Goal: Task Accomplishment & Management: Complete application form

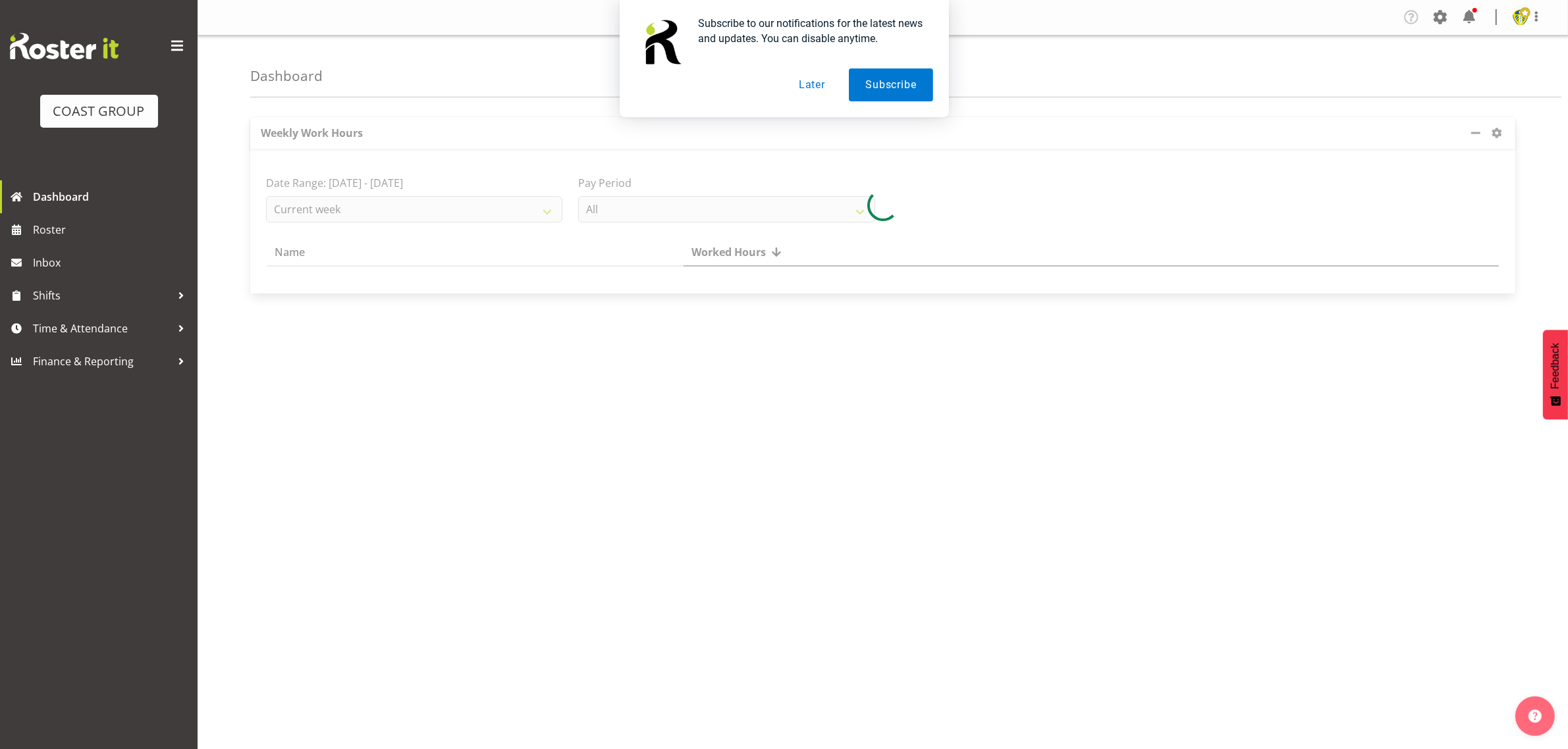
click at [815, 84] on button "Later" at bounding box center [812, 85] width 59 height 32
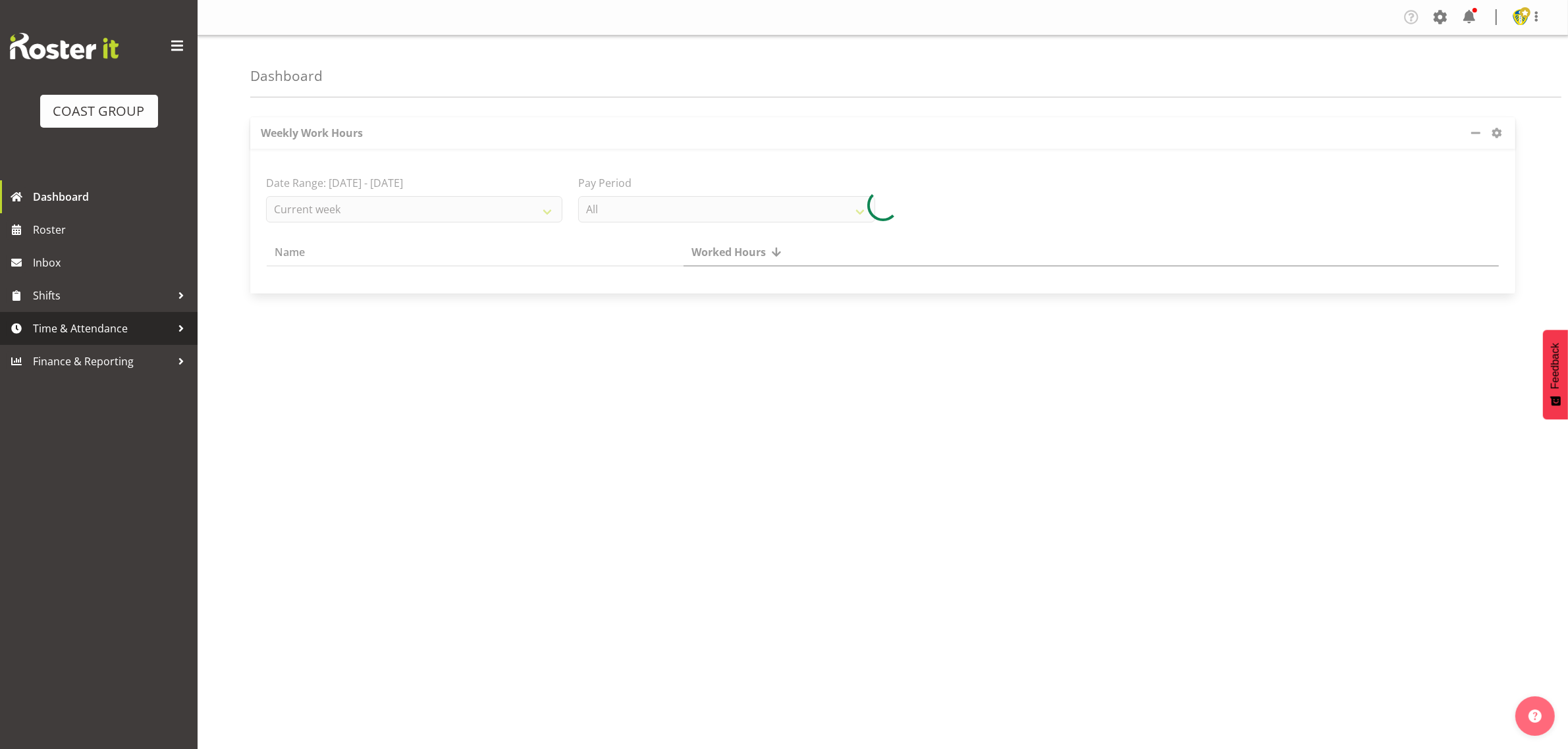
click at [101, 326] on span "Time & Attendance" at bounding box center [101, 328] width 139 height 20
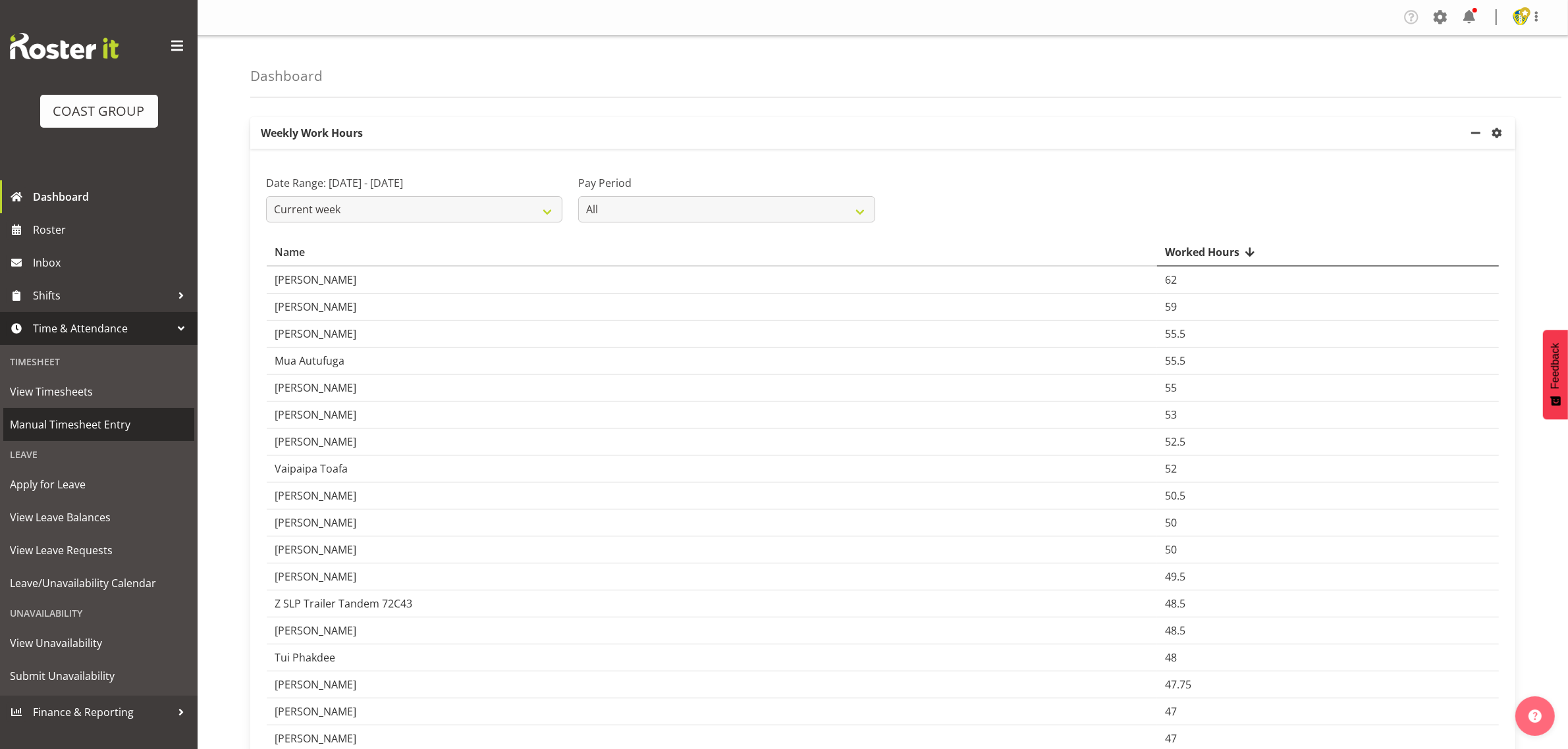
click at [84, 427] on span "Manual Timesheet Entry" at bounding box center [98, 425] width 178 height 20
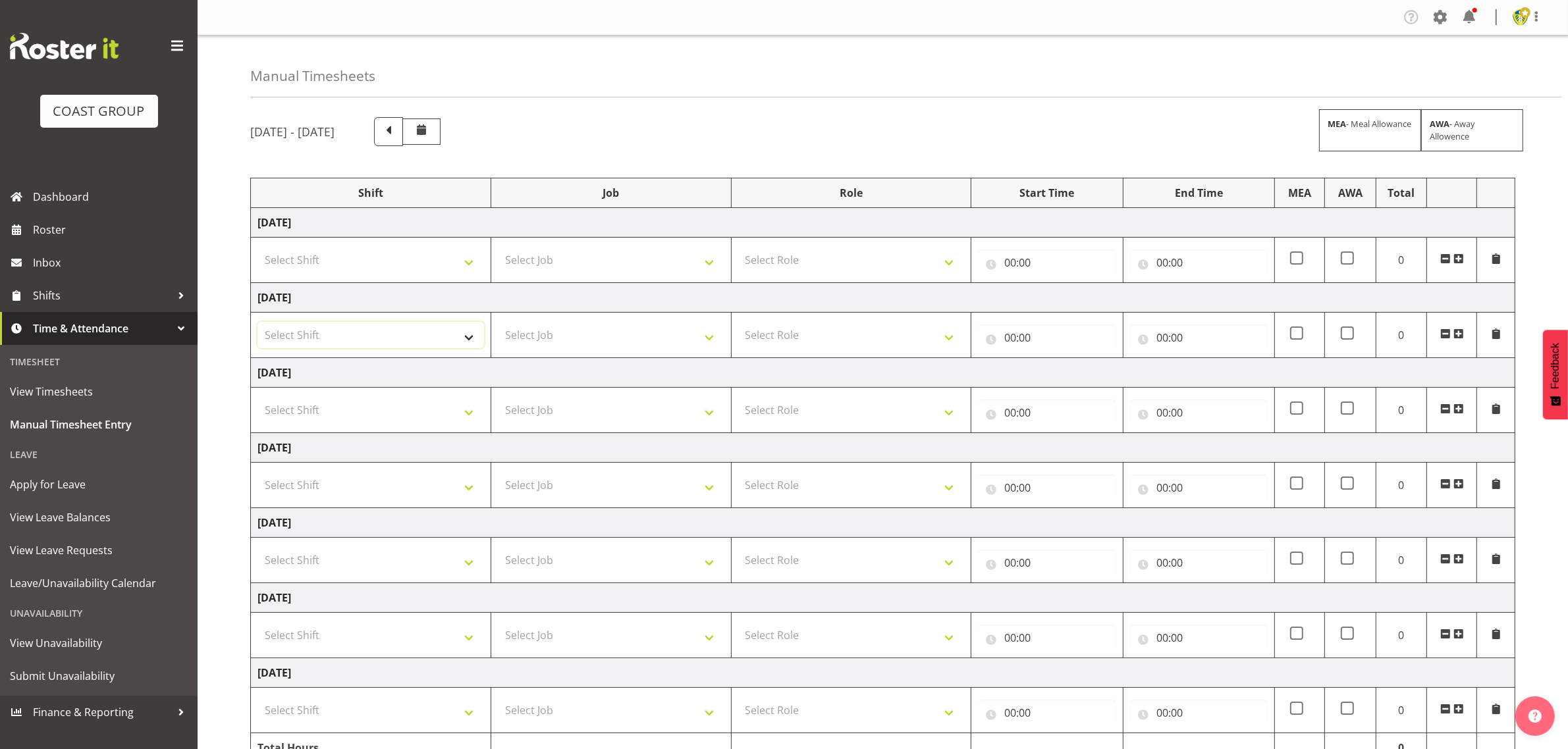
click at [374, 329] on select "Select Shift Break AHICE Break ATSNZ Break All Blacks casual Break Arts [PERSON…" at bounding box center [371, 335] width 226 height 27
select select "1404"
click at [258, 323] on select "Select Shift Break AHICE Break ATSNZ Break All Blacks casual Break Arts [PERSON…" at bounding box center [371, 335] width 226 height 27
click at [551, 327] on select "Select Job 1 Carlton Events 1 [PERSON_NAME][GEOGRAPHIC_DATA] 1 [PERSON_NAME][GE…" at bounding box center [611, 335] width 226 height 27
select select "69"
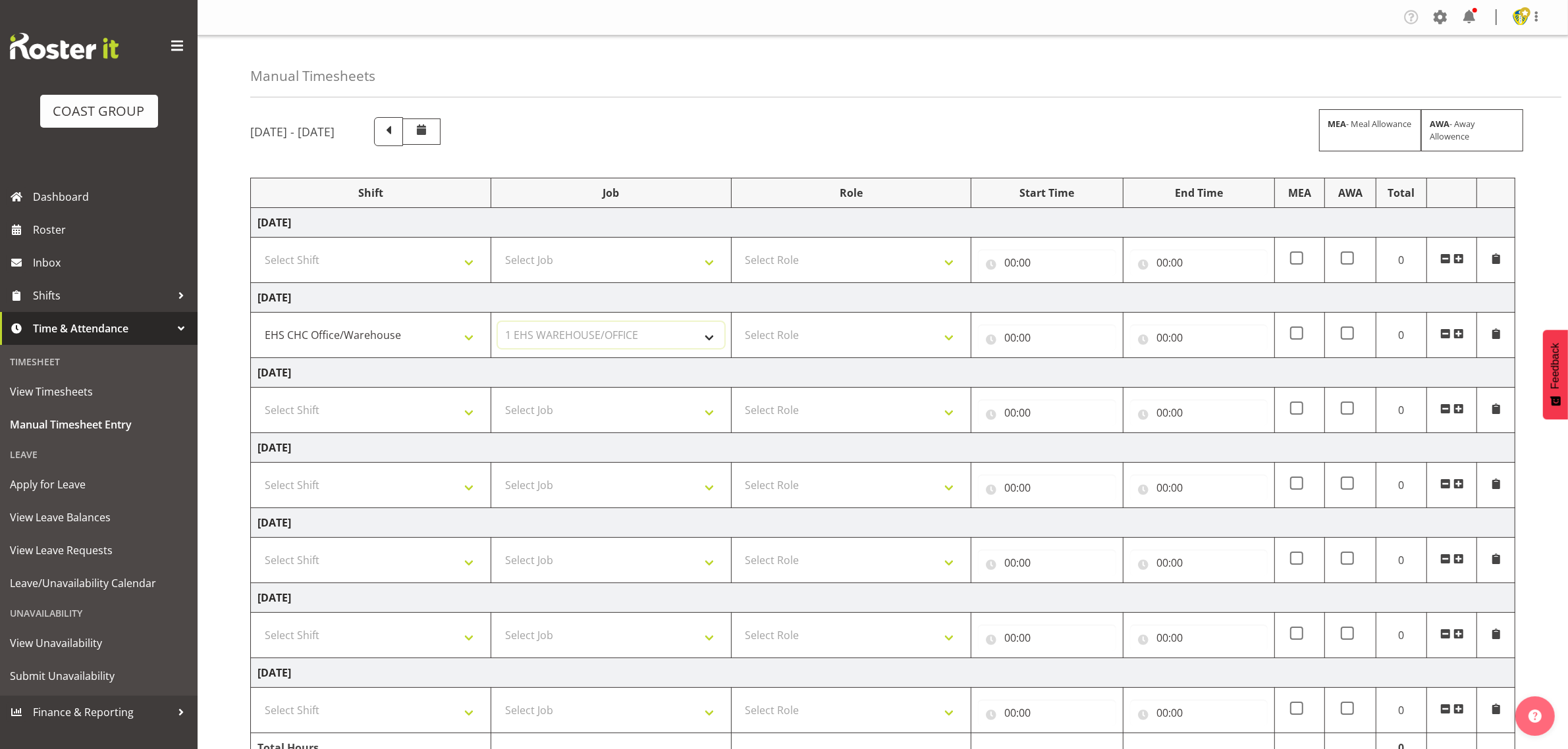
click at [498, 323] on select "Select Job 1 Carlton Events 1 [PERSON_NAME][GEOGRAPHIC_DATA] 1 [PERSON_NAME][GE…" at bounding box center [611, 335] width 226 height 27
click at [847, 329] on select "Select Role ACCOUNT MANAGER Account Manager" at bounding box center [851, 335] width 226 height 27
select select "197"
click at [738, 323] on select "Select Role ACCOUNT MANAGER Account Manager" at bounding box center [851, 335] width 226 height 27
click at [1035, 337] on input "00:00" at bounding box center [1047, 337] width 138 height 27
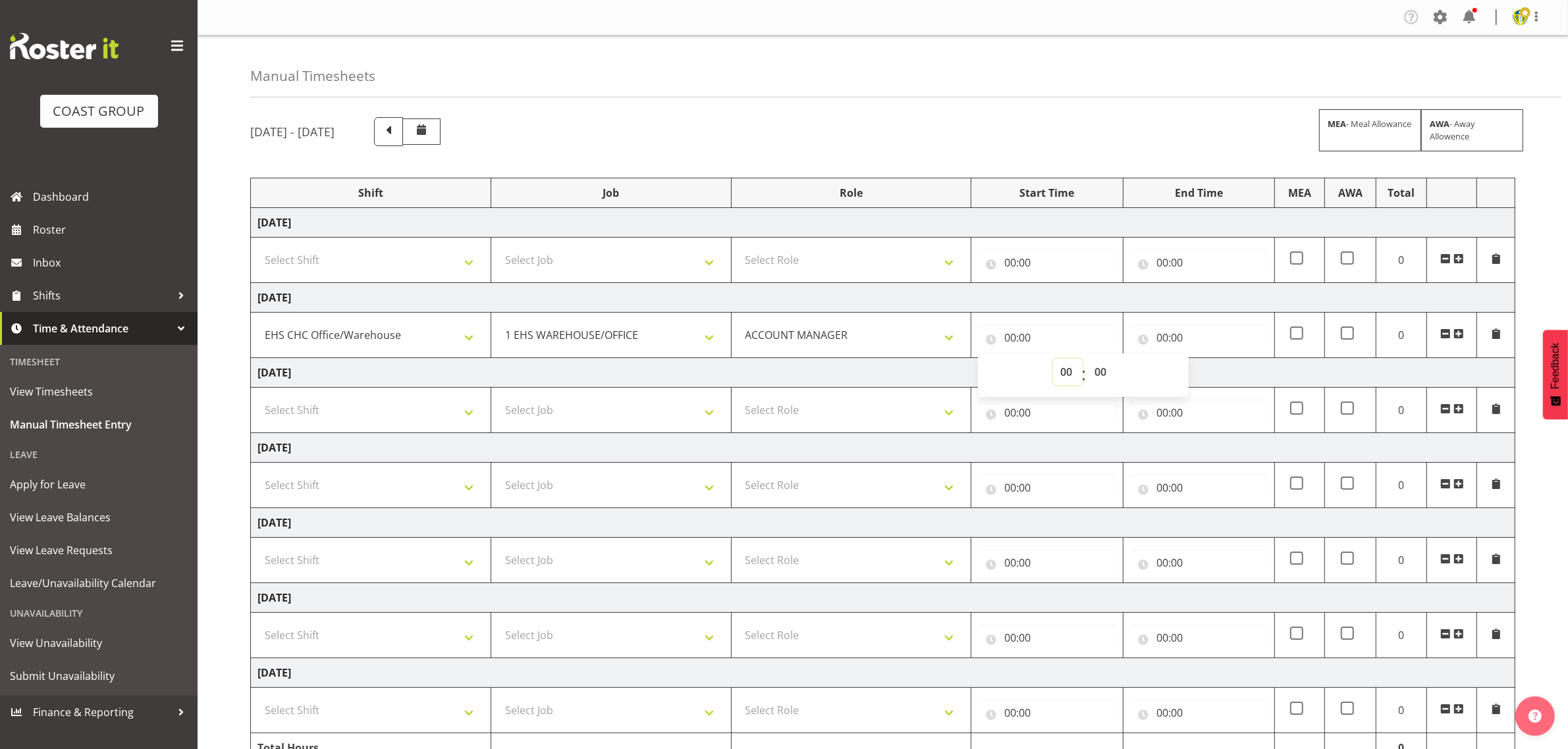
click at [1067, 376] on select "00 01 02 03 04 05 06 07 08 09 10 11 12 13 14 15 16 17 18 19 20 21 22 23" at bounding box center [1068, 372] width 29 height 27
select select "8"
click at [1053, 360] on select "00 01 02 03 04 05 06 07 08 09 10 11 12 13 14 15 16 17 18 19 20 21 22 23" at bounding box center [1068, 372] width 29 height 27
type input "08:00"
click at [1196, 339] on input "00:00" at bounding box center [1199, 337] width 138 height 27
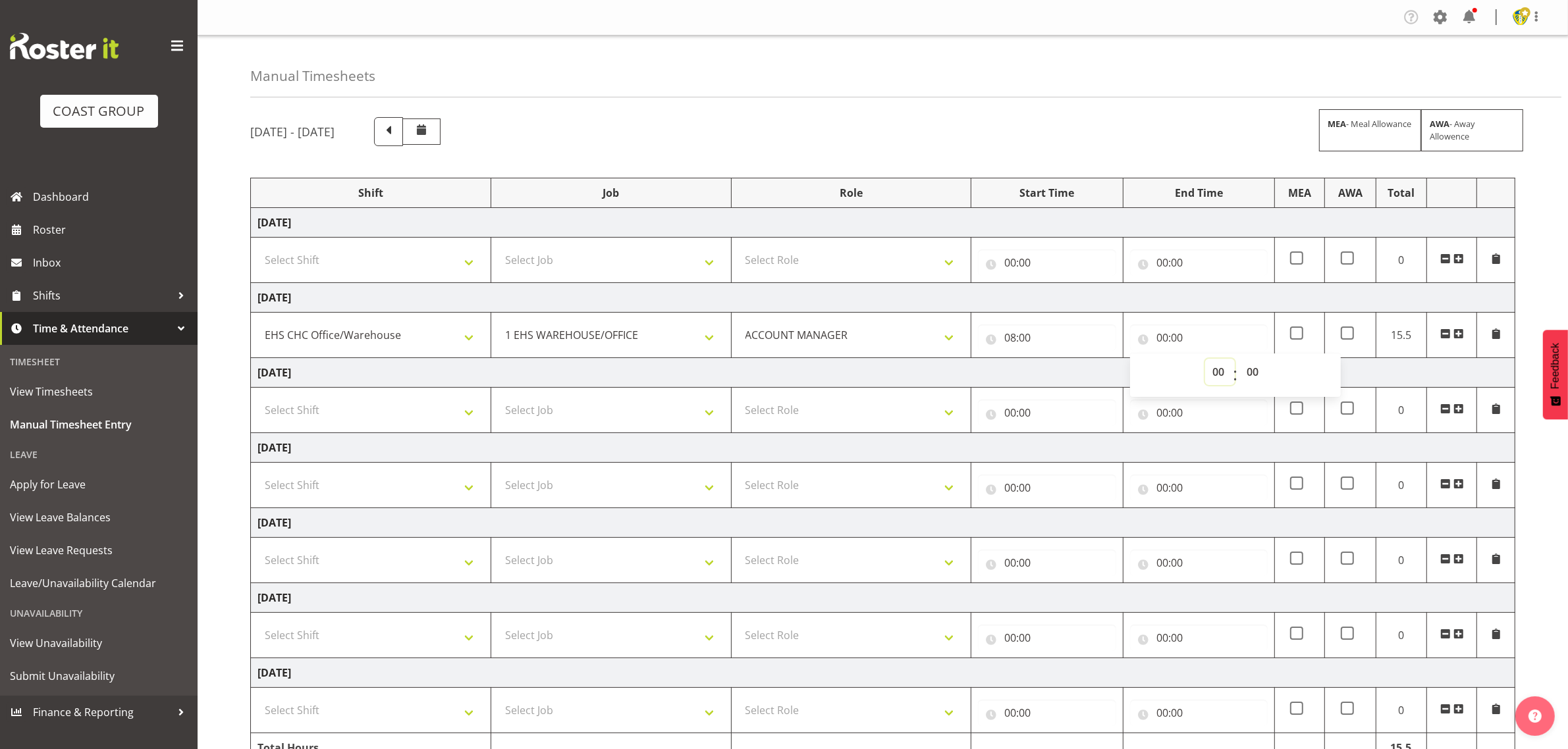
click at [1223, 374] on select "00 01 02 03 04 05 06 07 08 09 10 11 12 13 14 15 16 17 18 19 20 21 22 23" at bounding box center [1220, 372] width 29 height 27
select select "16"
click at [1205, 360] on select "00 01 02 03 04 05 06 07 08 09 10 11 12 13 14 15 16 17 18 19 20 21 22 23" at bounding box center [1220, 372] width 29 height 27
type input "16:00"
click at [1251, 374] on select "00 01 02 03 04 05 06 07 08 09 10 11 12 13 14 15 16 17 18 19 20 21 22 23 24 25 2…" at bounding box center [1254, 372] width 29 height 27
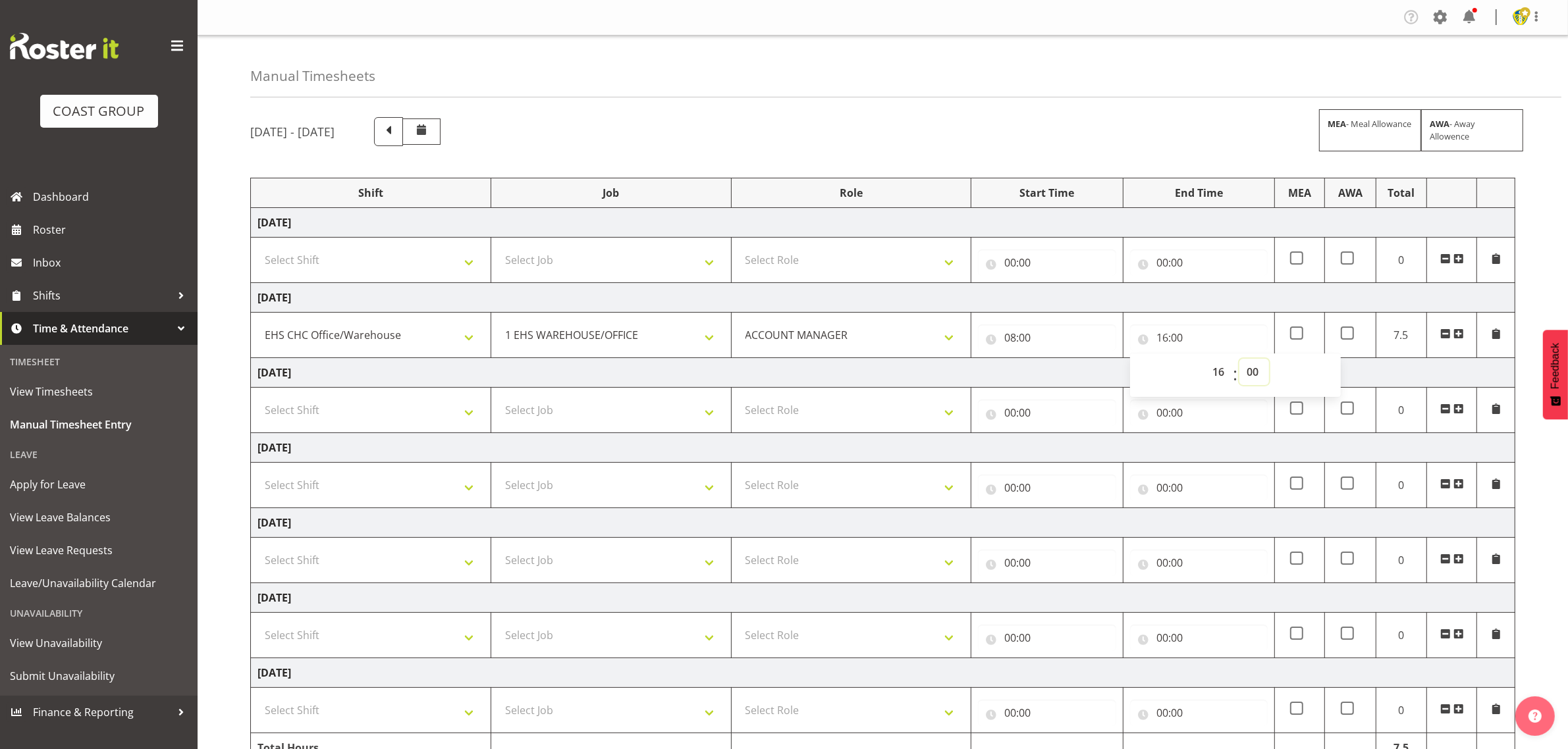
select select "30"
click at [1240, 360] on select "00 01 02 03 04 05 06 07 08 09 10 11 12 13 14 15 16 17 18 19 20 21 22 23 24 25 2…" at bounding box center [1254, 372] width 29 height 27
type input "16:30"
click at [219, 465] on div "Manual Timesheets [DATE] - [DATE] MEA - Meal Allowance AWA - Away Allowence Shi…" at bounding box center [883, 421] width 1370 height 772
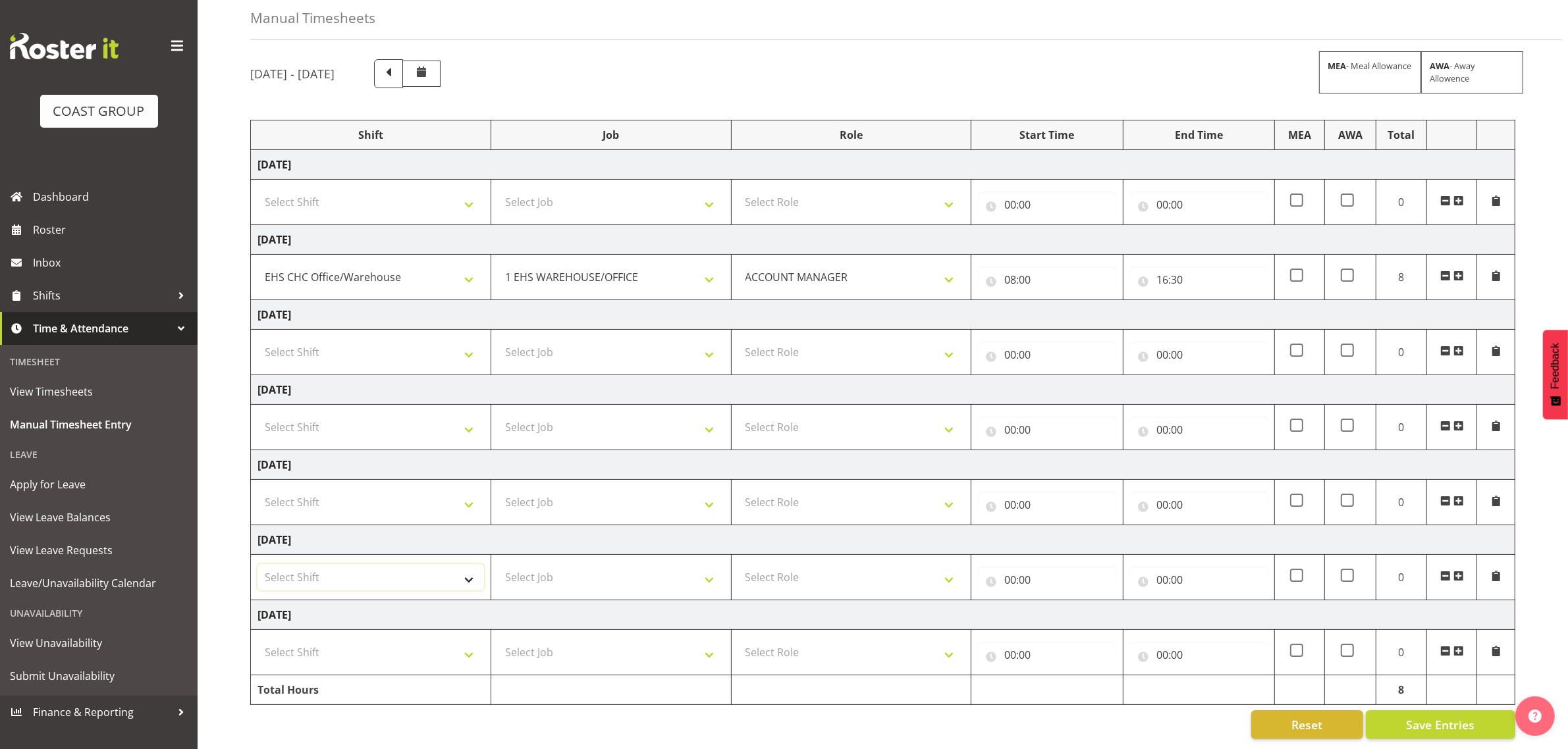
click at [368, 566] on select "Select Shift Break AHICE Break ATSNZ Break All Blacks casual Break Arts [PERSON…" at bounding box center [371, 577] width 226 height 27
select select "1404"
click at [258, 564] on select "Select Shift Break AHICE Break ATSNZ Break All Blacks casual Break Arts [PERSON…" at bounding box center [371, 577] width 226 height 27
click at [588, 564] on select "Select Job 1 Carlton Events 1 [PERSON_NAME][GEOGRAPHIC_DATA] 1 [PERSON_NAME][GE…" at bounding box center [611, 577] width 226 height 27
select select "69"
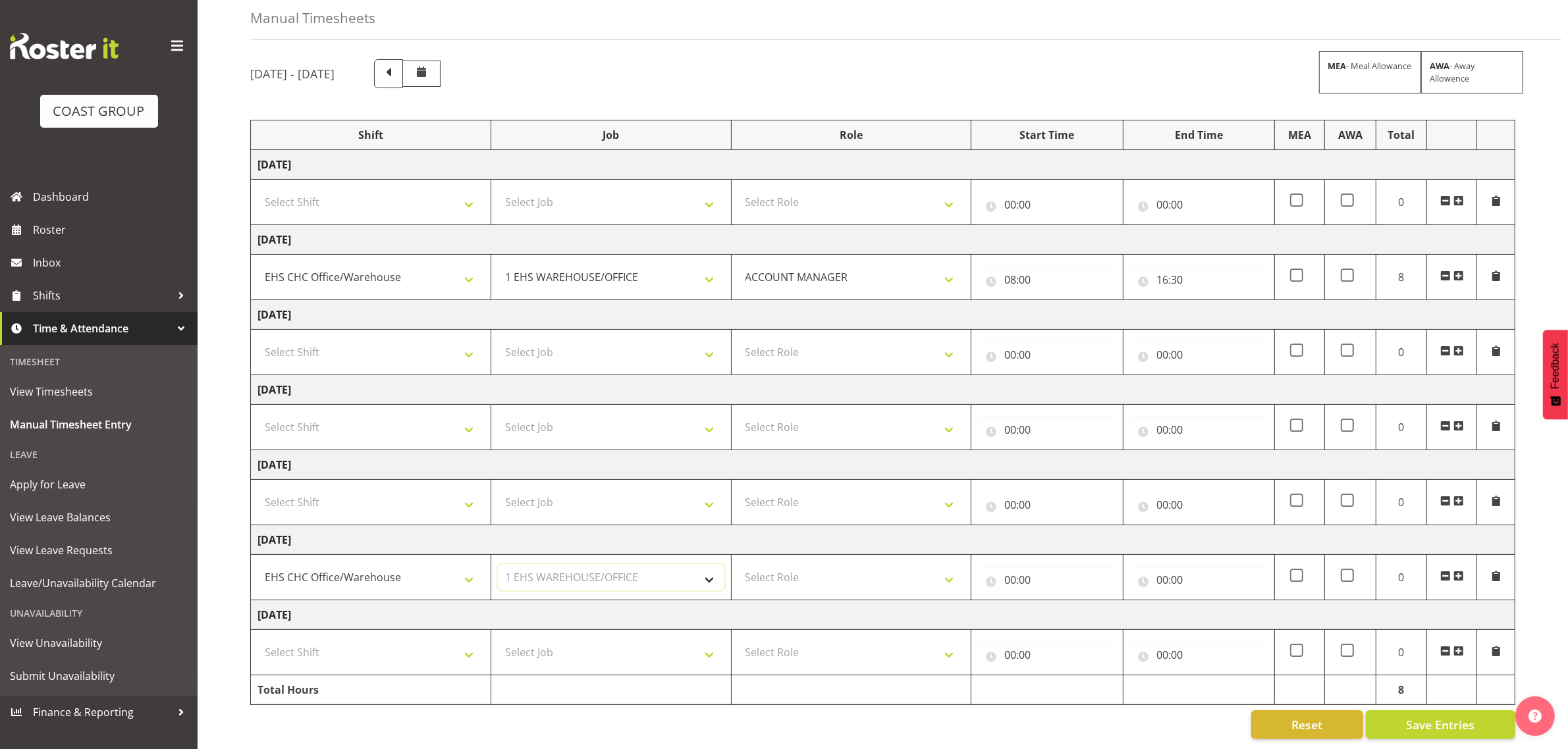
click at [498, 564] on select "Select Job 1 Carlton Events 1 [PERSON_NAME][GEOGRAPHIC_DATA] 1 [PERSON_NAME][GE…" at bounding box center [611, 577] width 226 height 27
click at [890, 564] on select "Select Role ACCOUNT MANAGER Account Manager" at bounding box center [851, 577] width 226 height 27
select select "197"
click at [738, 564] on select "Select Role ACCOUNT MANAGER Account Manager" at bounding box center [851, 577] width 226 height 27
click at [1061, 568] on input "00:00" at bounding box center [1047, 580] width 138 height 27
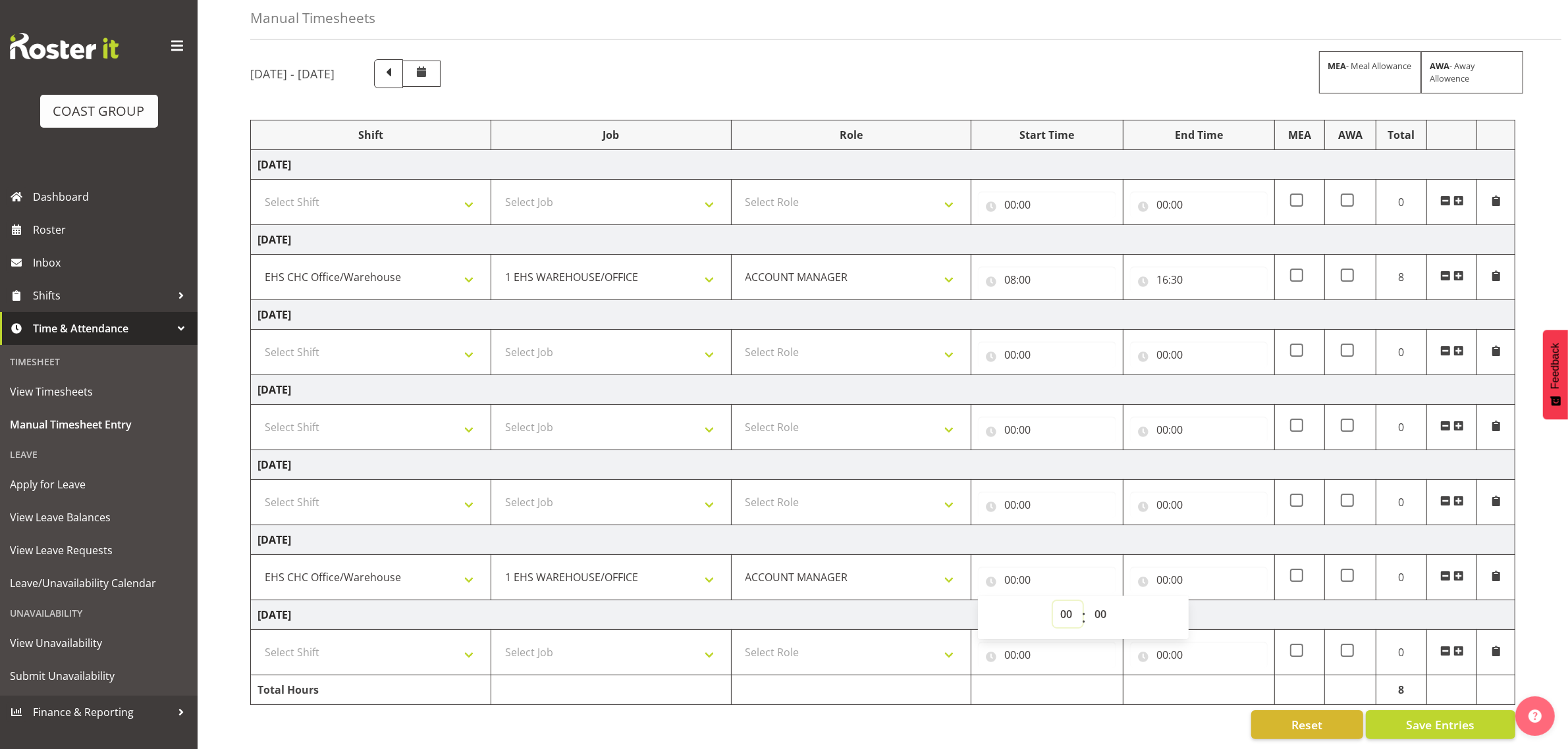
click at [1076, 602] on select "00 01 02 03 04 05 06 07 08 09 10 11 12 13 14 15 16 17 18 19 20 21 22 23" at bounding box center [1068, 614] width 29 height 27
select select "10"
click at [1053, 602] on select "00 01 02 03 04 05 06 07 08 09 10 11 12 13 14 15 16 17 18 19 20 21 22 23" at bounding box center [1068, 614] width 29 height 27
type input "10:00"
click at [1200, 567] on input "00:00" at bounding box center [1199, 580] width 138 height 27
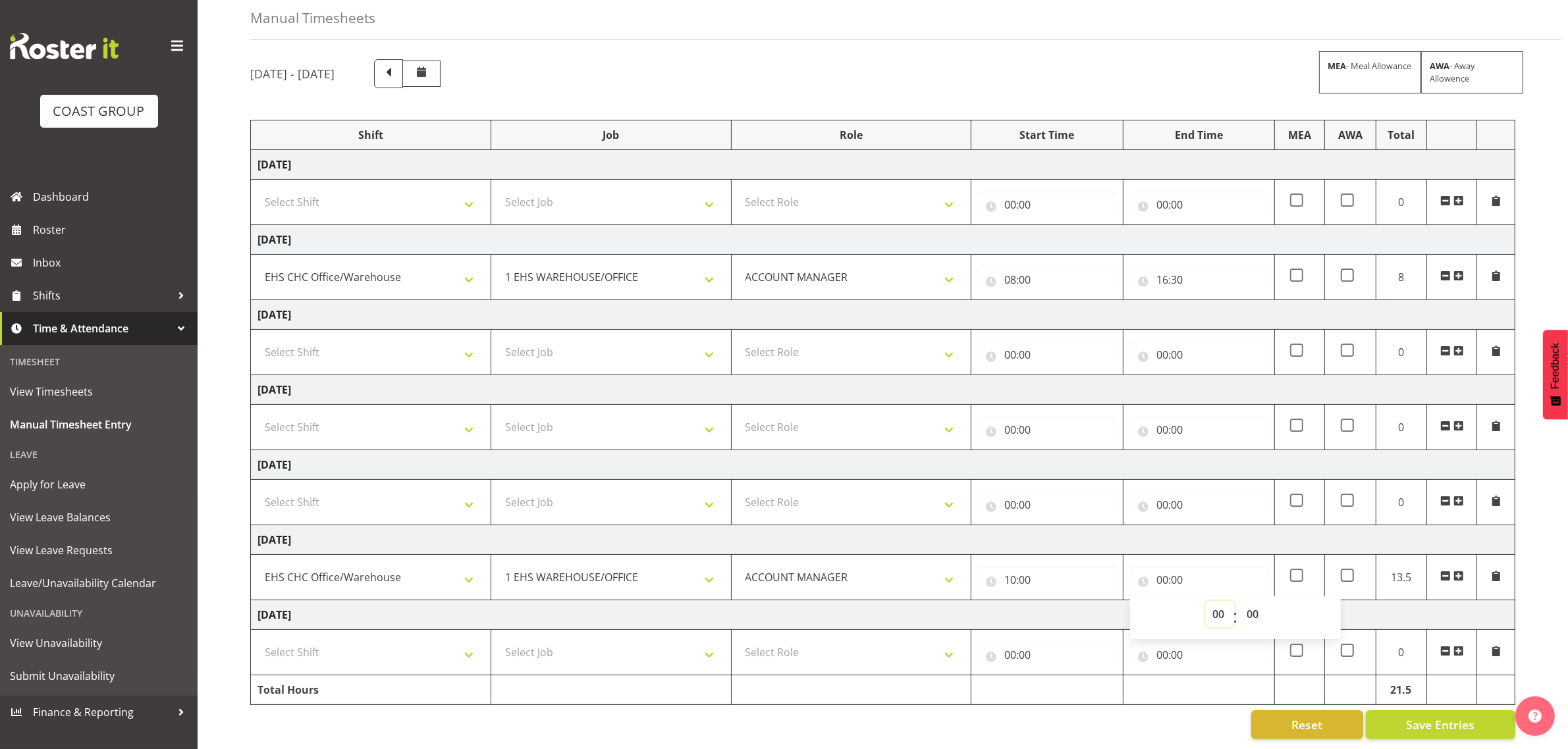
click at [1212, 602] on select "00 01 02 03 04 05 06 07 08 09 10 11 12 13 14 15 16 17 18 19 20 21 22 23" at bounding box center [1220, 614] width 29 height 27
select select "14"
click at [1205, 602] on select "00 01 02 03 04 05 06 07 08 09 10 11 12 13 14 15 16 17 18 19 20 21 22 23" at bounding box center [1220, 614] width 29 height 27
type input "14:00"
click at [324, 641] on select "Select Shift Break AHICE Break ATSNZ Break All Blacks casual Break Arts [PERSON…" at bounding box center [371, 653] width 226 height 27
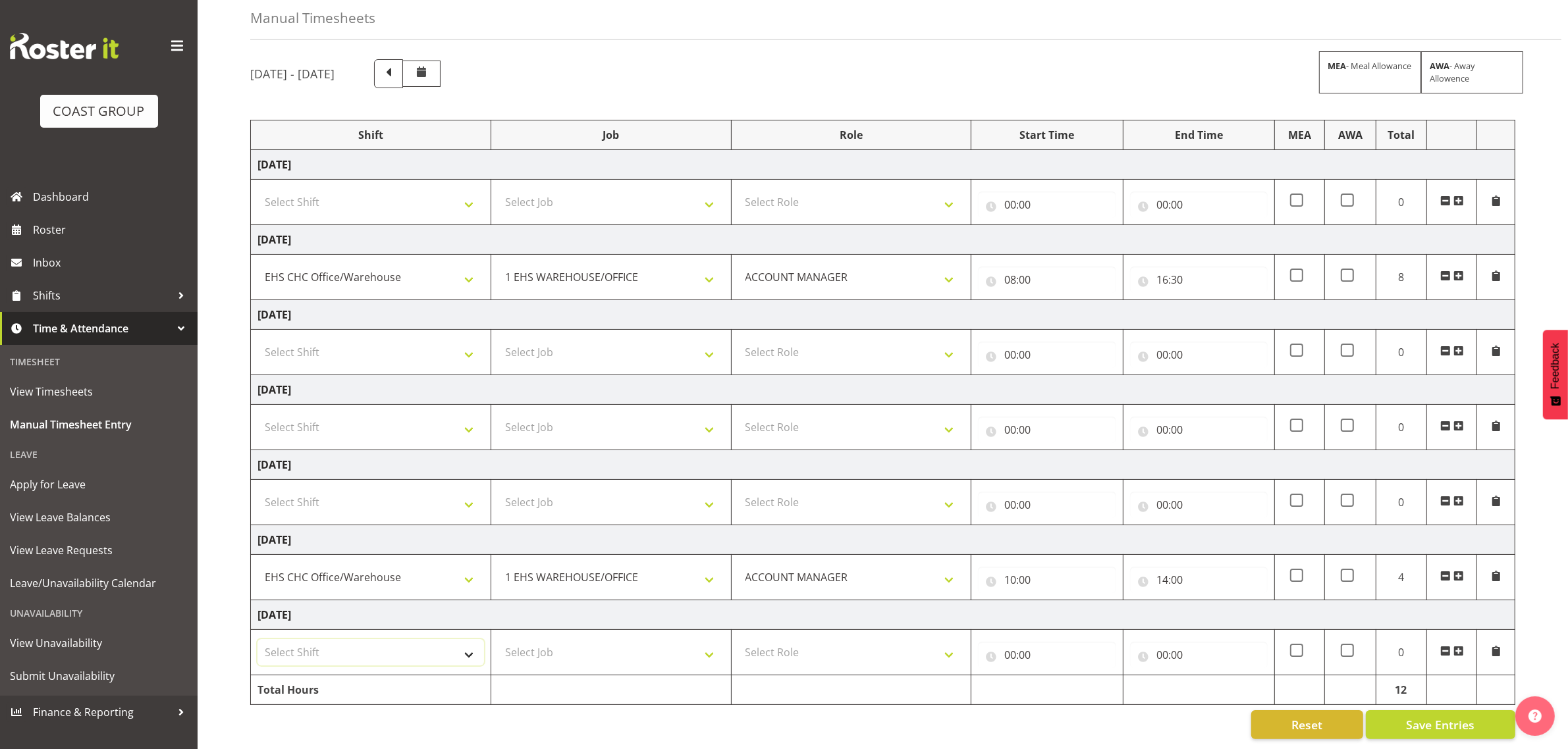
select select "1404"
click at [258, 640] on select "Select Shift Break AHICE Break ATSNZ Break All Blacks casual Break Arts [PERSON…" at bounding box center [371, 653] width 226 height 27
click at [600, 640] on select "Select Job 1 Carlton Events 1 [PERSON_NAME][GEOGRAPHIC_DATA] 1 [PERSON_NAME][GE…" at bounding box center [611, 653] width 226 height 27
select select "69"
click at [498, 640] on select "Select Job 1 Carlton Events 1 [PERSON_NAME][GEOGRAPHIC_DATA] 1 [PERSON_NAME][GE…" at bounding box center [611, 653] width 226 height 27
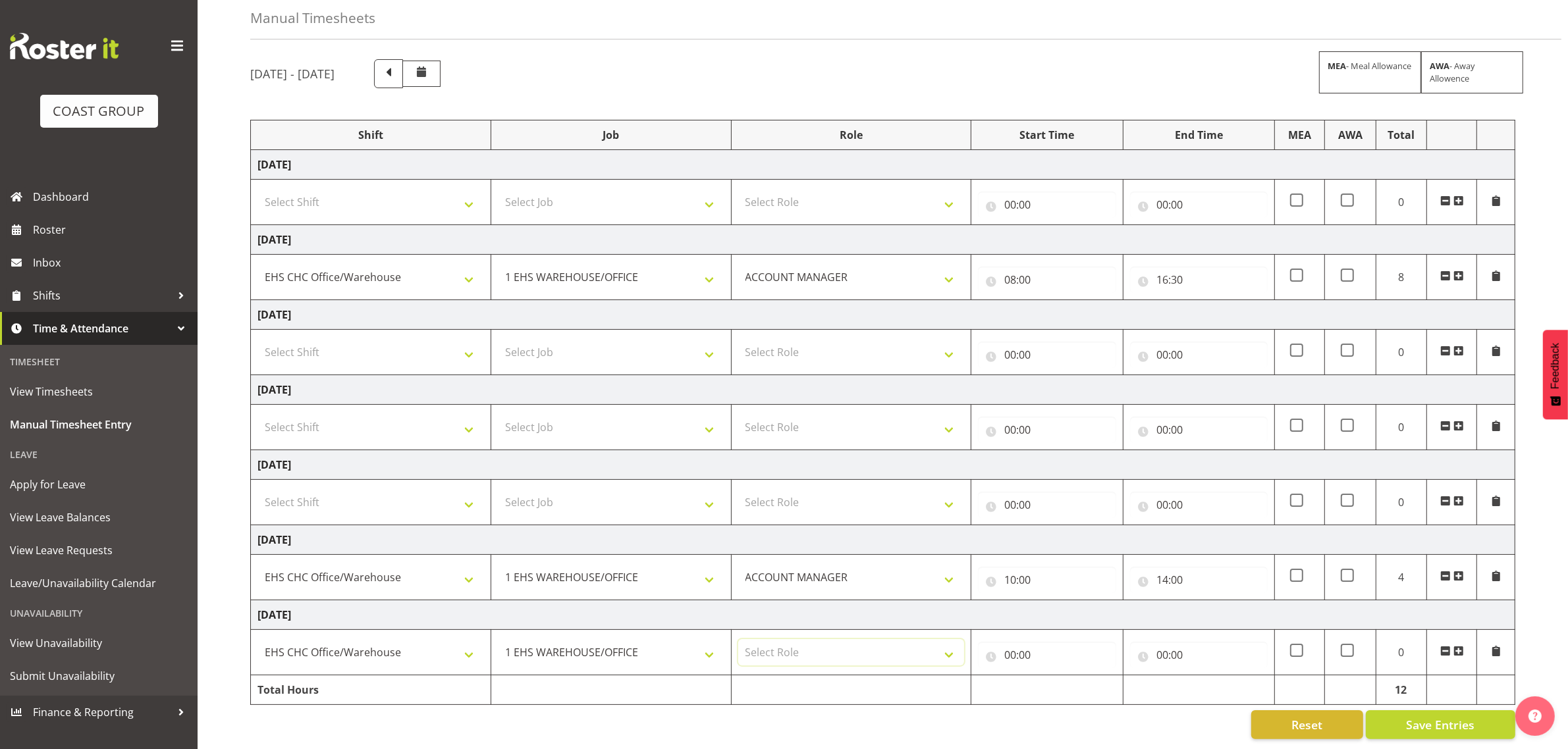
click at [817, 656] on td "Select Role ACCOUNT MANAGER Account Manager" at bounding box center [851, 653] width 241 height 45
select select "197"
click at [738, 640] on select "Select Role ACCOUNT MANAGER Account Manager" at bounding box center [851, 653] width 226 height 27
click at [1051, 651] on input "00:00" at bounding box center [1047, 655] width 138 height 27
click at [1071, 676] on select "00 01 02 03 04 05 06 07 08 09 10 11 12 13 14 15 16 17 18 19 20 21 22 23" at bounding box center [1068, 689] width 29 height 27
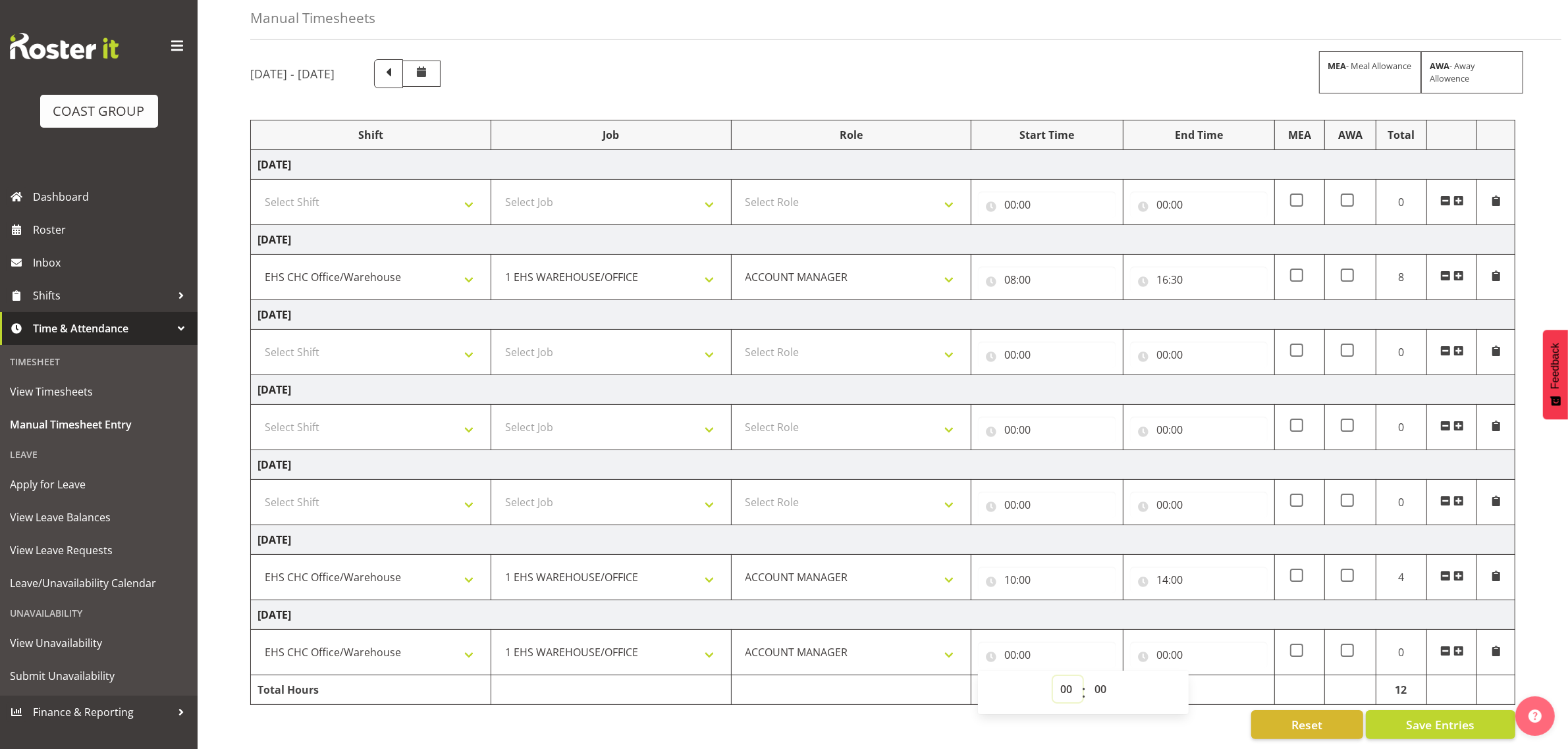
select select "8"
click at [1053, 676] on select "00 01 02 03 04 05 06 07 08 09 10 11 12 13 14 15 16 17 18 19 20 21 22 23" at bounding box center [1068, 689] width 29 height 27
type input "08:00"
click at [1224, 642] on input "00:00" at bounding box center [1199, 655] width 138 height 27
click at [1223, 676] on select "00 01 02 03 04 05 06 07 08 09 10 11 12 13 14 15 16 17 18 19 20 21 22 23" at bounding box center [1220, 689] width 29 height 27
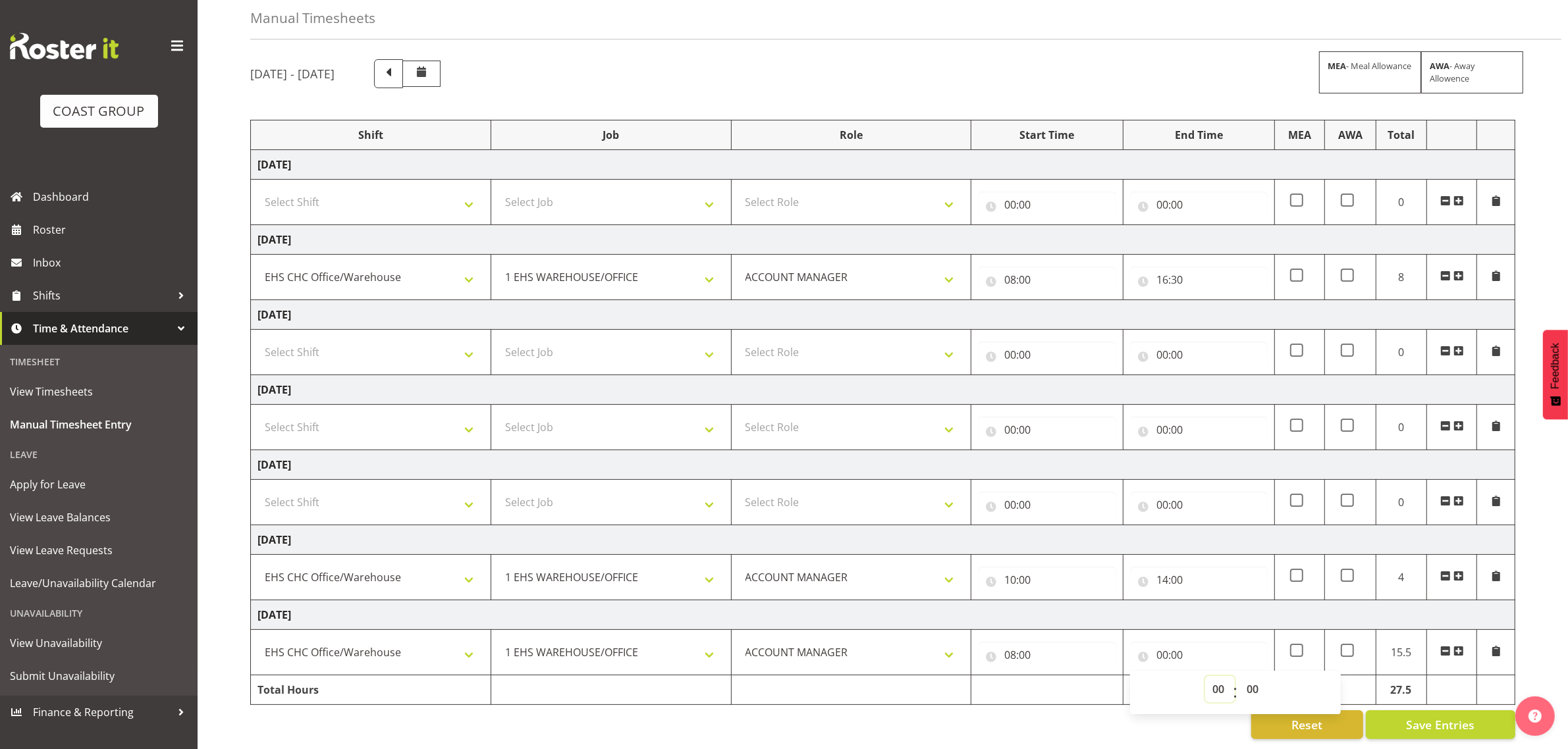
select select "16"
click at [1205, 676] on select "00 01 02 03 04 05 06 07 08 09 10 11 12 13 14 15 16 17 18 19 20 21 22 23" at bounding box center [1220, 689] width 29 height 27
type input "16:00"
click at [1252, 683] on select "00 01 02 03 04 05 06 07 08 09 10 11 12 13 14 15 16 17 18 19 20 21 22 23 24 25 2…" at bounding box center [1254, 689] width 29 height 27
select select "30"
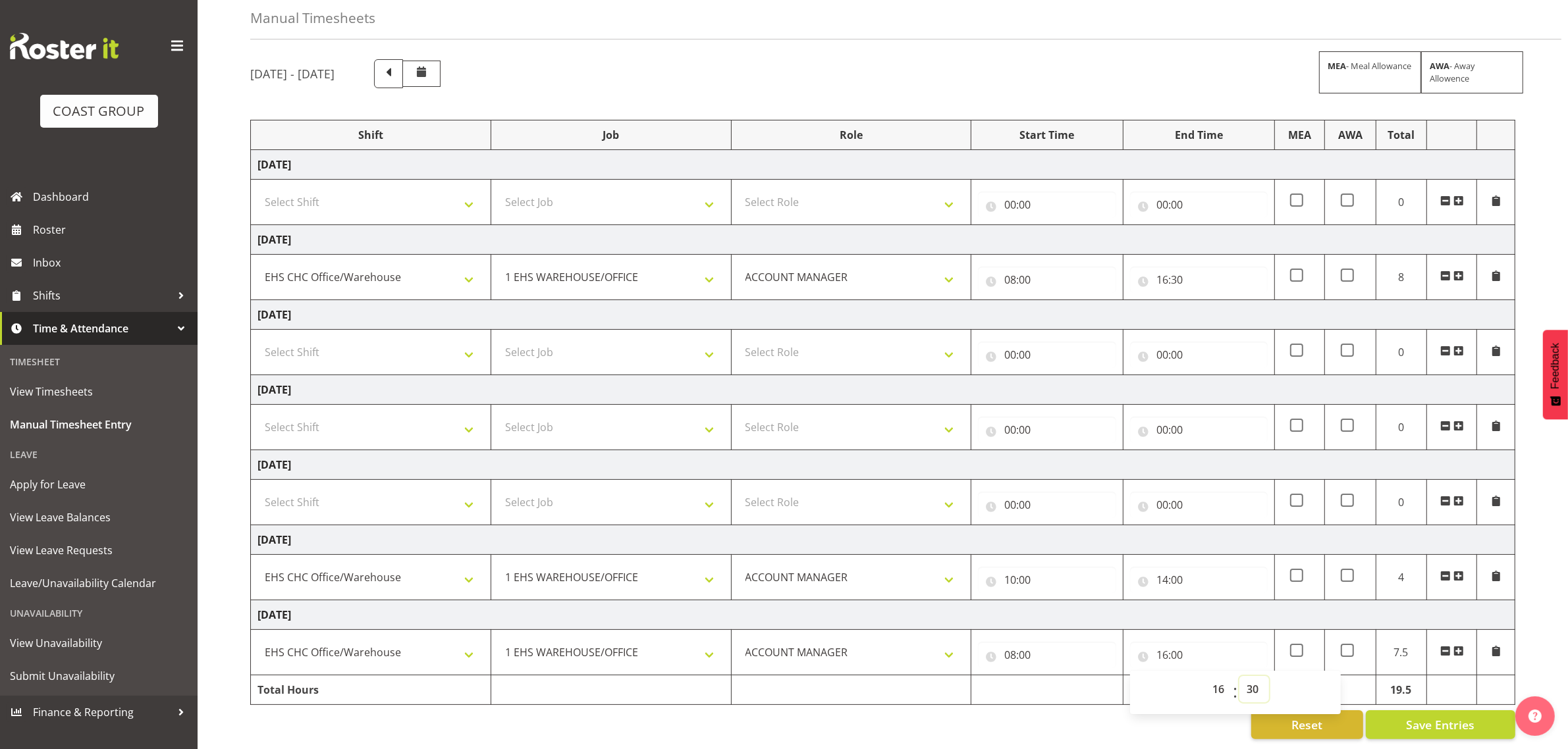
click at [1240, 676] on select "00 01 02 03 04 05 06 07 08 09 10 11 12 13 14 15 16 17 18 19 20 21 22 23 24 25 2…" at bounding box center [1254, 689] width 29 height 27
type input "16:30"
click at [1542, 630] on div "[DATE] - [DATE] MEA - Meal Allowance AWA - Away Allowence Shift Job Role Start …" at bounding box center [909, 399] width 1318 height 700
click at [1434, 717] on span "Save Entries" at bounding box center [1440, 724] width 69 height 17
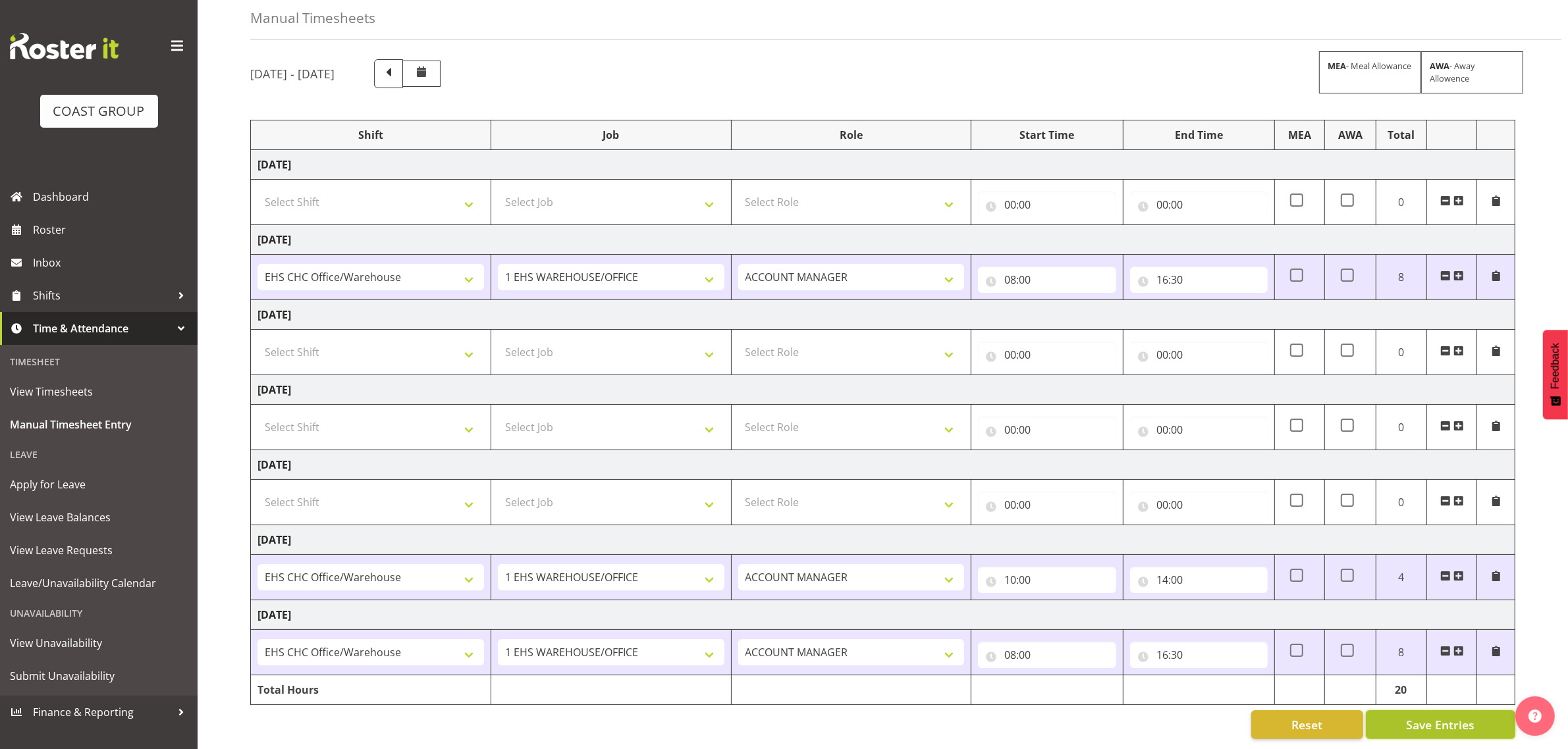
click at [1442, 717] on span "Save Entries" at bounding box center [1440, 724] width 69 height 17
